Goal: Information Seeking & Learning: Learn about a topic

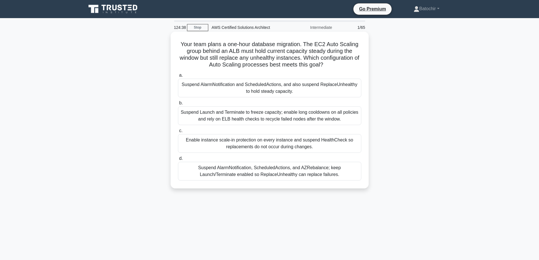
click at [240, 49] on h5 "Your team plans a one-hour database migration. The EC2 Auto Scaling group behin…" at bounding box center [270, 55] width 185 height 28
click at [282, 51] on h5 "Your team plans a one-hour database migration. The EC2 Auto Scaling group behin…" at bounding box center [270, 55] width 185 height 28
click at [283, 51] on h5 "Your team plans a one-hour database migration. The EC2 Auto Scaling group behin…" at bounding box center [270, 55] width 185 height 28
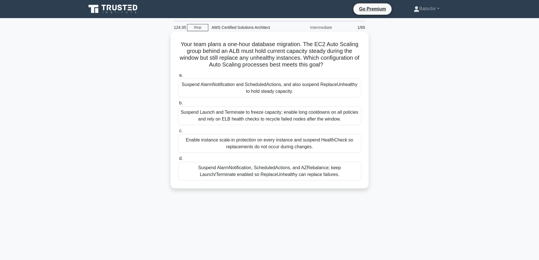
click at [309, 53] on h5 "Your team plans a one-hour database migration. The EC2 Auto Scaling group behin…" at bounding box center [270, 55] width 185 height 28
click at [310, 53] on h5 "Your team plans a one-hour database migration. The EC2 Auto Scaling group behin…" at bounding box center [270, 55] width 185 height 28
click at [343, 52] on h5 "Your team plans a one-hour database migration. The EC2 Auto Scaling group behin…" at bounding box center [270, 55] width 185 height 28
click at [176, 56] on div "Your team plans a one-hour database migration. The EC2 Auto Scaling group behin…" at bounding box center [270, 110] width 194 height 152
